Goal: Information Seeking & Learning: Learn about a topic

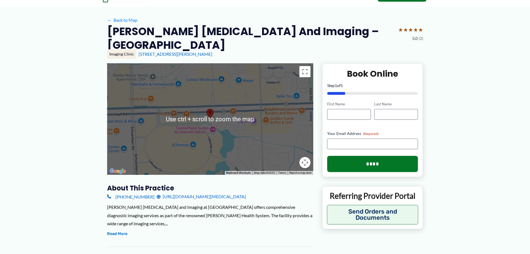
scroll to position [56, 0]
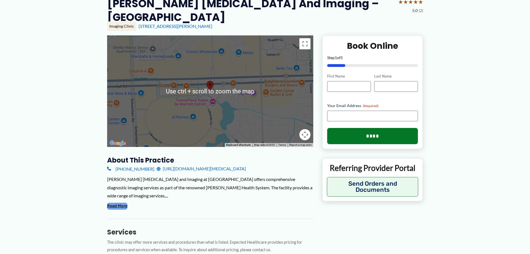
click at [117, 202] on button "Read More" at bounding box center [117, 205] width 20 height 7
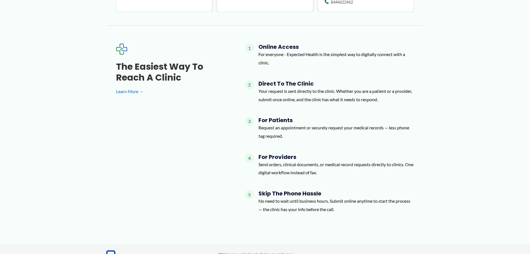
scroll to position [724, 0]
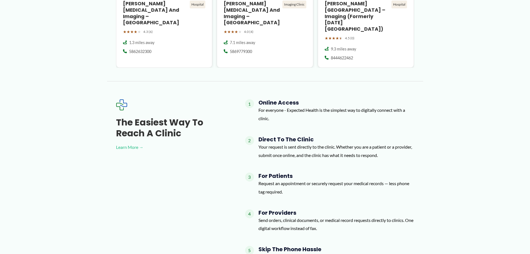
click at [125, 143] on link "Learn More →" at bounding box center [171, 147] width 111 height 8
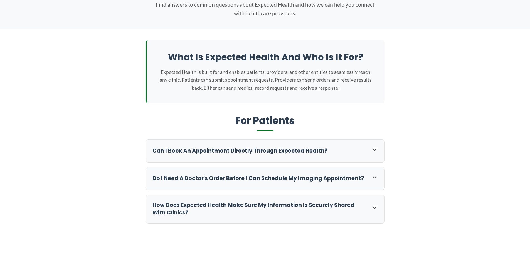
scroll to position [111, 0]
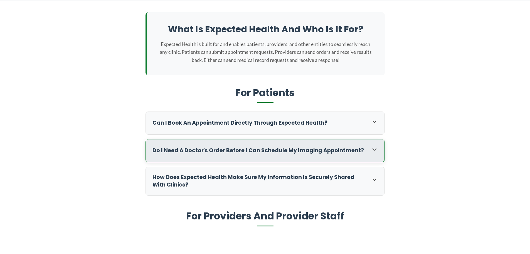
click at [375, 149] on icon at bounding box center [374, 149] width 3 height 2
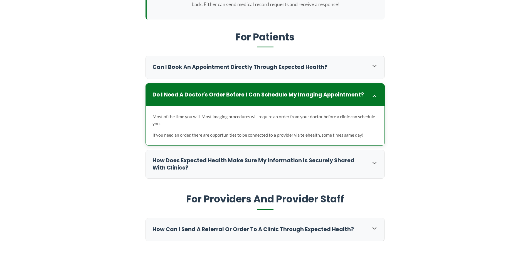
scroll to position [195, 0]
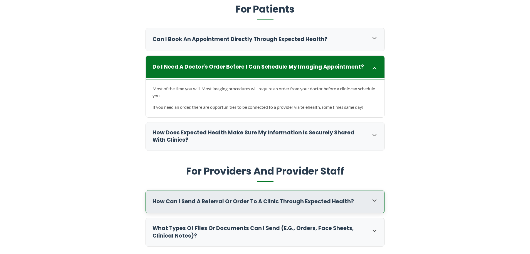
click at [374, 199] on icon at bounding box center [374, 200] width 7 height 7
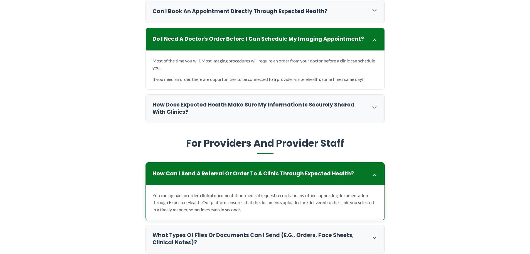
scroll to position [250, 0]
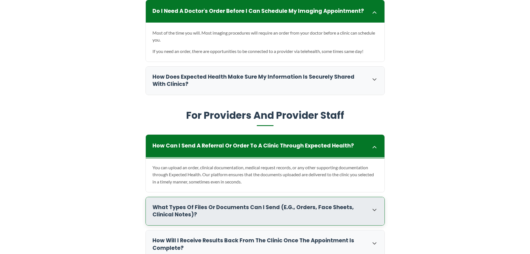
click at [375, 210] on icon at bounding box center [374, 209] width 7 height 7
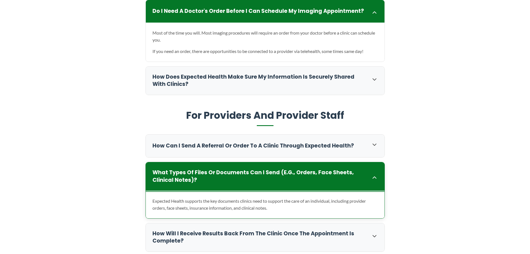
scroll to position [278, 0]
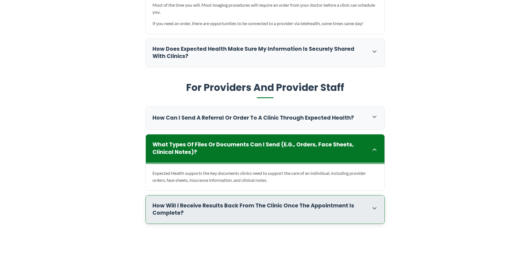
click at [375, 208] on icon at bounding box center [374, 208] width 3 height 2
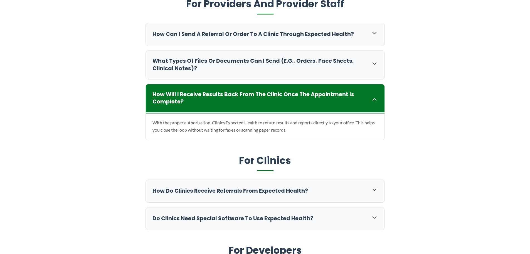
scroll to position [390, 0]
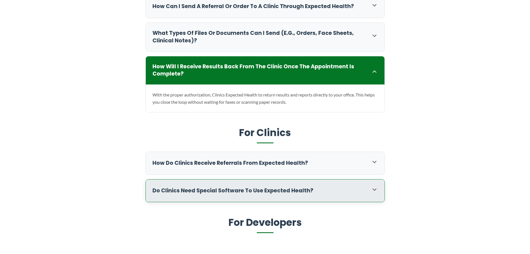
click at [375, 188] on icon at bounding box center [374, 189] width 7 height 7
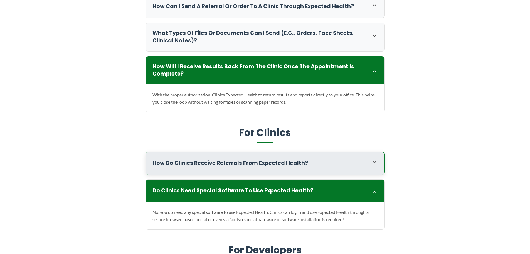
click at [373, 158] on div "How do clinics receive referrals from Expected Health?" at bounding box center [265, 163] width 239 height 23
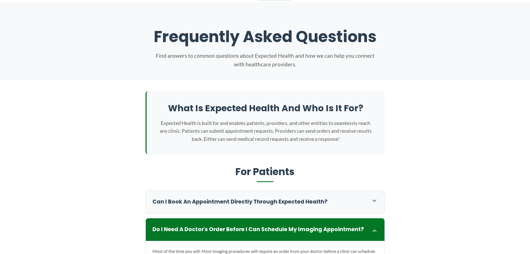
scroll to position [0, 0]
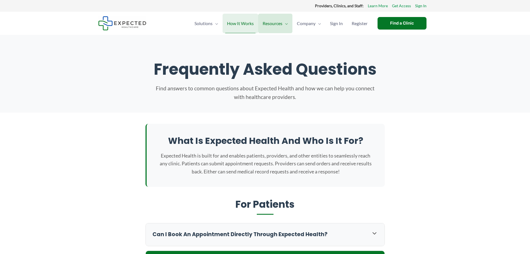
click at [236, 24] on span "How It Works" at bounding box center [240, 23] width 27 height 19
